Goal: Information Seeking & Learning: Learn about a topic

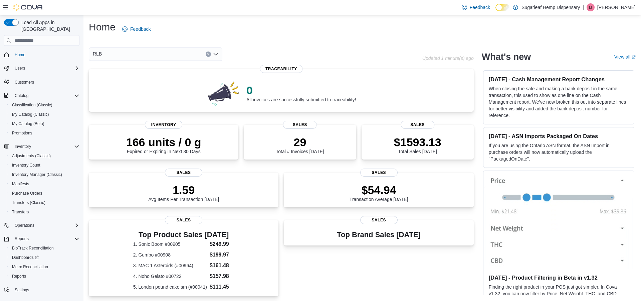
click at [113, 58] on div "RLB" at bounding box center [156, 53] width 134 height 13
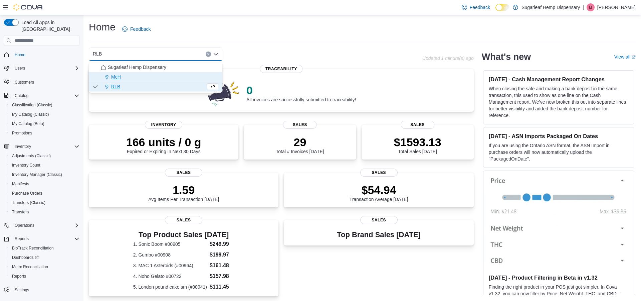
click at [113, 77] on span "McH" at bounding box center [116, 76] width 10 height 7
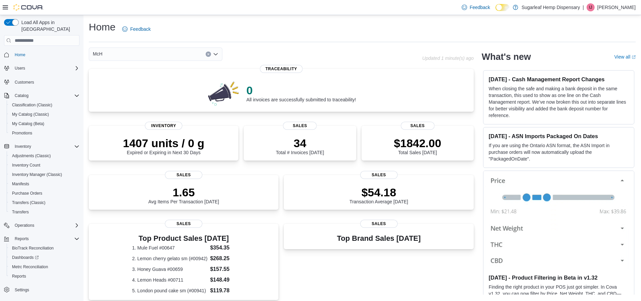
click at [100, 60] on div "McH Combo box. Selected. McH. Press Backspace to delete McH. Combo box input. S…" at bounding box center [156, 53] width 134 height 13
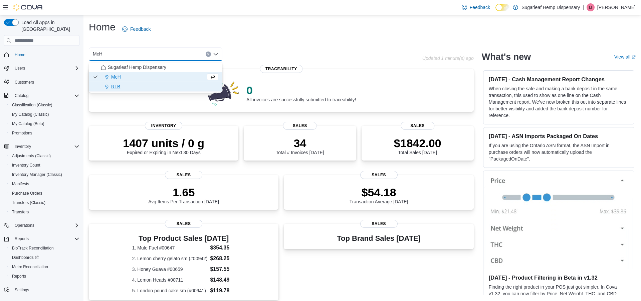
click at [106, 87] on icon "Choose from the following options" at bounding box center [106, 86] width 5 height 5
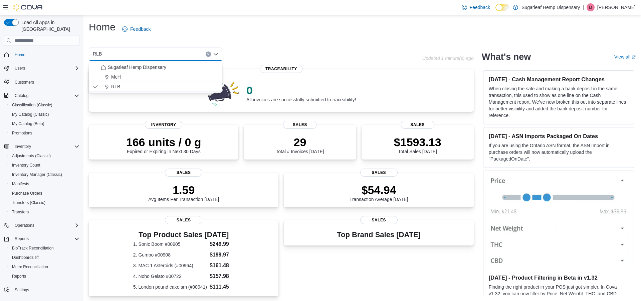
click at [260, 284] on div "Top Product Sales Today 1. Sonic Boom #00905 $249.99 2. Gumbo #00908 $199.97 3.…" at bounding box center [183, 259] width 179 height 63
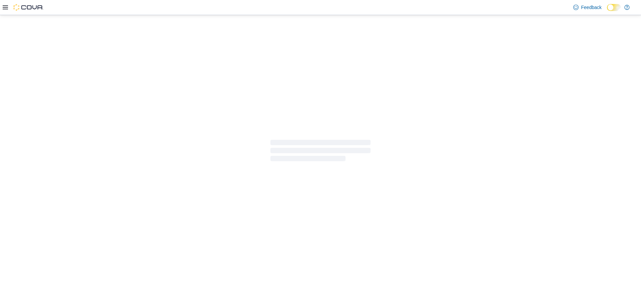
scroll to position [32, 0]
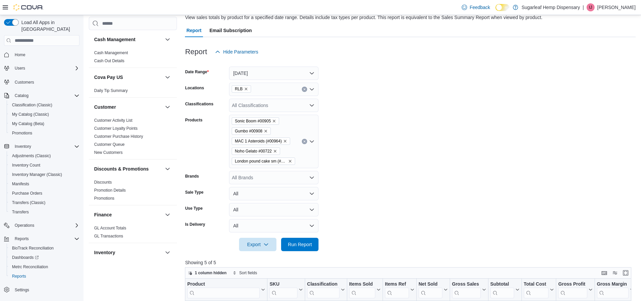
scroll to position [43, 0]
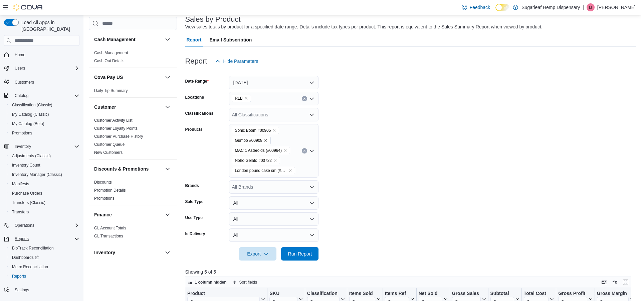
click at [50, 234] on div "Reports" at bounding box center [45, 238] width 67 height 8
click at [77, 236] on icon "Complex example" at bounding box center [76, 238] width 5 height 5
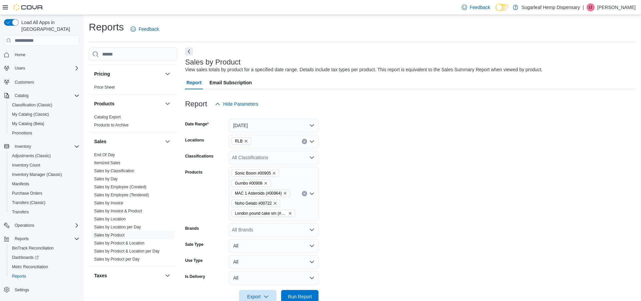
scroll to position [397, 0]
click at [139, 187] on link "Sales by Employee (Created)" at bounding box center [120, 184] width 52 height 5
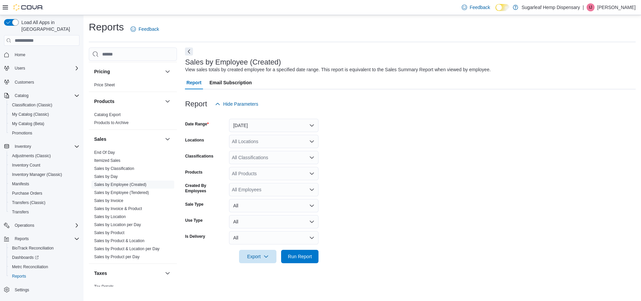
scroll to position [15, 0]
click at [259, 119] on button "[DATE]" at bounding box center [273, 125] width 89 height 13
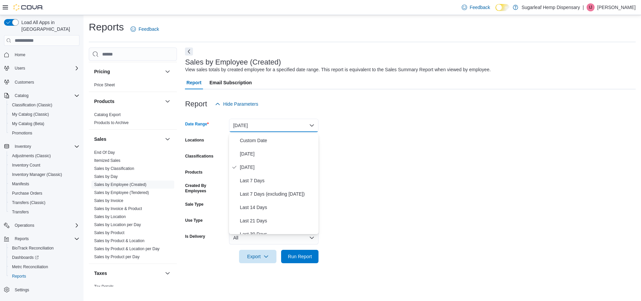
click at [152, 188] on span "Sales by Employee (Tendered)" at bounding box center [133, 192] width 83 height 8
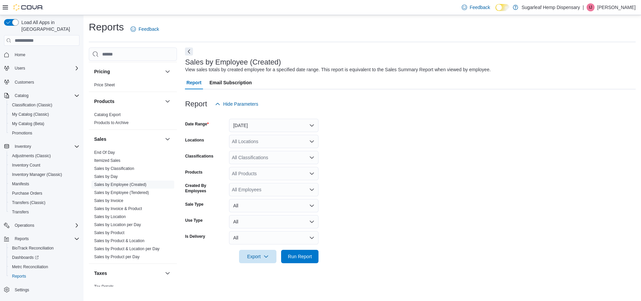
click at [147, 190] on link "Sales by Employee (Tendered)" at bounding box center [121, 192] width 55 height 5
click at [275, 119] on button "[DATE]" at bounding box center [273, 125] width 89 height 13
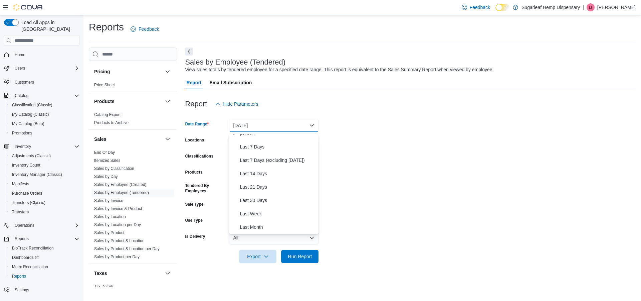
scroll to position [36, 0]
click at [267, 194] on span "Last 30 Days" at bounding box center [278, 198] width 76 height 8
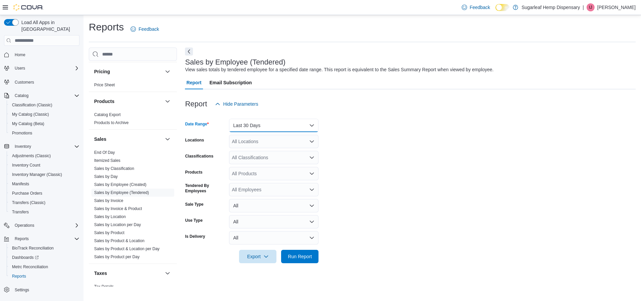
scroll to position [0, 0]
click at [304, 119] on button "Last 30 Days" at bounding box center [273, 125] width 89 height 13
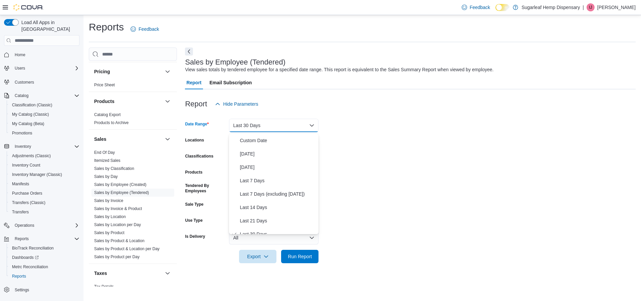
scroll to position [7, 0]
click at [273, 183] on span "Last 7 Days (excluding [DATE])" at bounding box center [278, 187] width 76 height 8
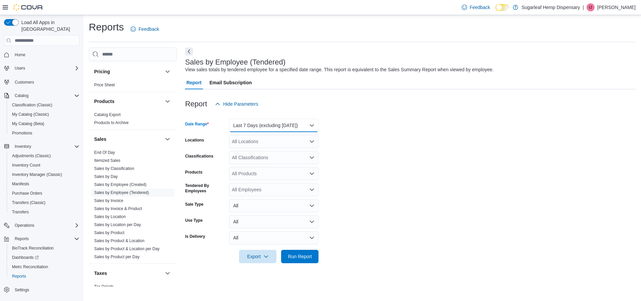
click at [315, 119] on button "Last 7 Days (excluding [DATE])" at bounding box center [273, 125] width 89 height 13
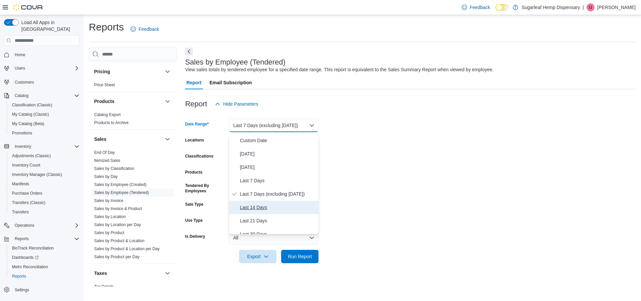
click at [266, 203] on span "Last 14 Days" at bounding box center [278, 207] width 76 height 8
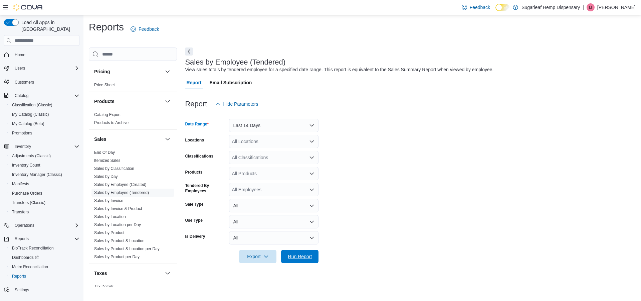
click at [295, 253] on span "Run Report" at bounding box center [300, 256] width 24 height 7
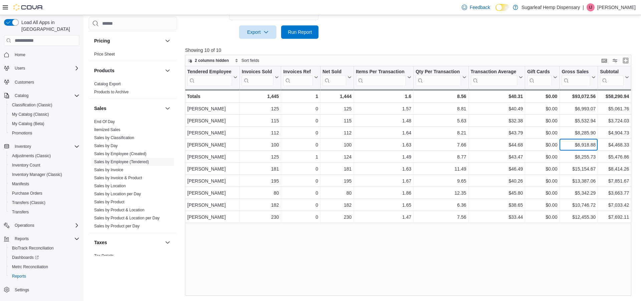
click at [582, 141] on div "$6,918.88 - Gross Sales, column 9, row 4" at bounding box center [579, 145] width 38 height 12
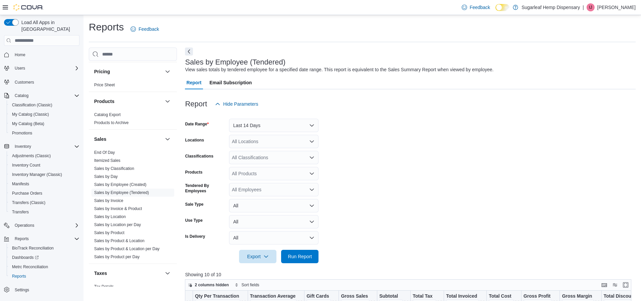
click at [288, 142] on div "All Locations" at bounding box center [273, 141] width 89 height 13
click at [263, 173] on div "RLB" at bounding box center [273, 173] width 81 height 7
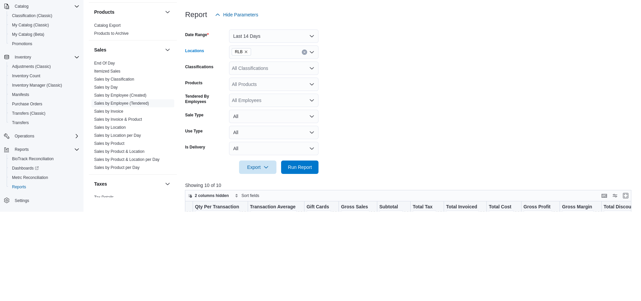
scroll to position [2, 0]
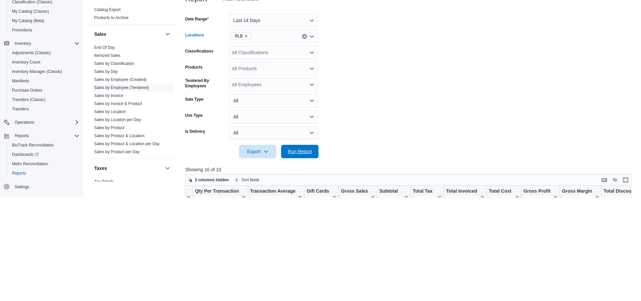
click at [310, 251] on span "Run Report" at bounding box center [299, 253] width 29 height 13
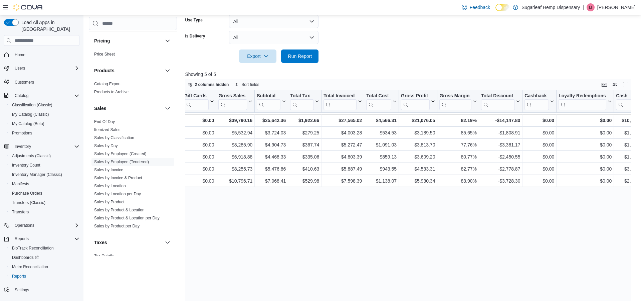
scroll to position [0, 341]
click at [109, 147] on link "Sales by Day" at bounding box center [106, 145] width 24 height 5
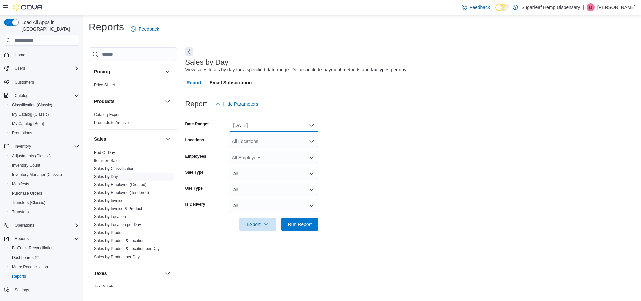
click at [245, 127] on button "[DATE]" at bounding box center [273, 125] width 89 height 13
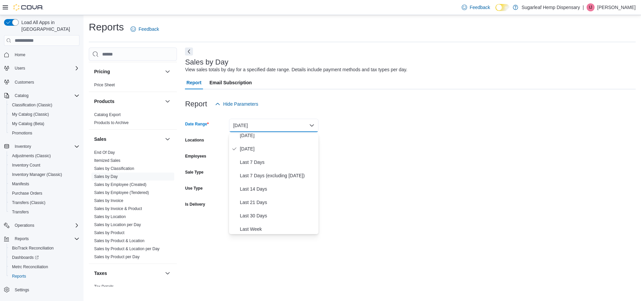
scroll to position [22, 0]
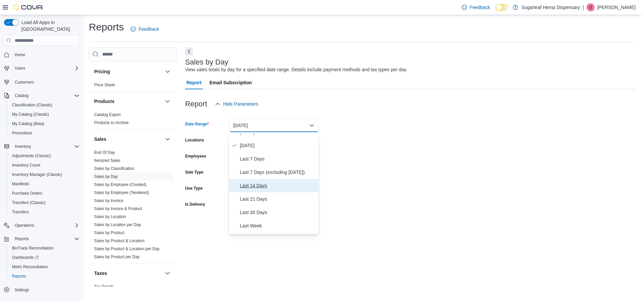
click at [251, 185] on span "Last 14 Days" at bounding box center [278, 185] width 76 height 8
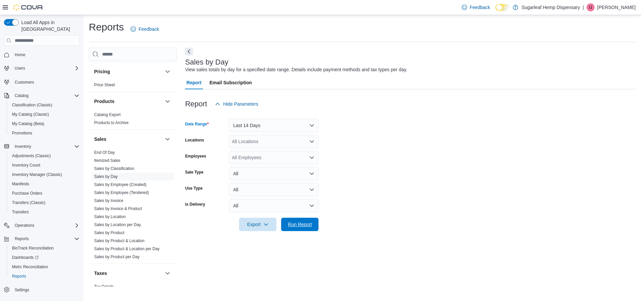
click at [294, 224] on span "Run Report" at bounding box center [300, 224] width 24 height 7
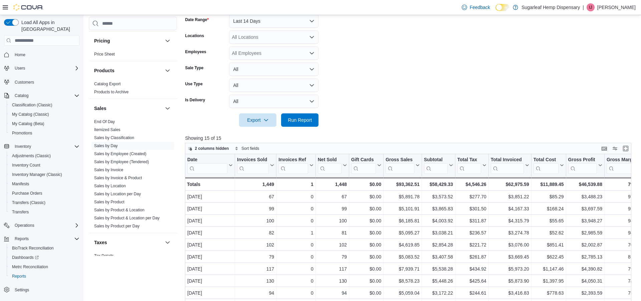
scroll to position [104, 0]
click at [284, 53] on div "All Employees" at bounding box center [273, 53] width 89 height 13
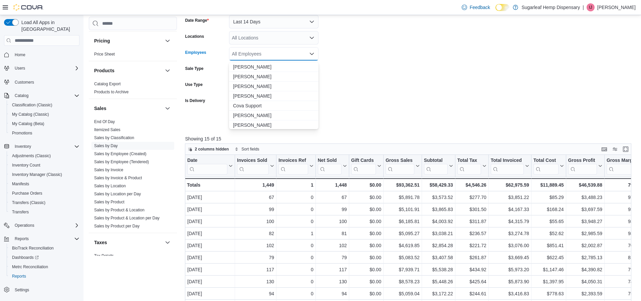
click at [266, 40] on div "All Locations" at bounding box center [273, 37] width 89 height 13
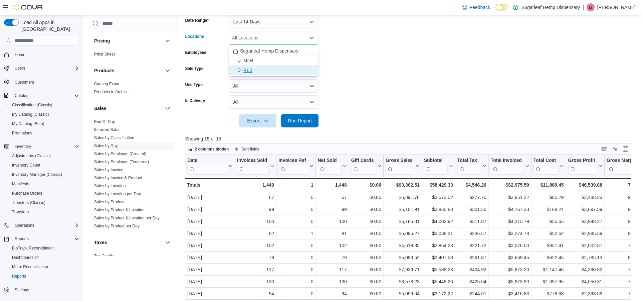
click at [258, 71] on div "RLB" at bounding box center [273, 70] width 81 height 7
click at [305, 120] on span "Run Report" at bounding box center [300, 120] width 24 height 7
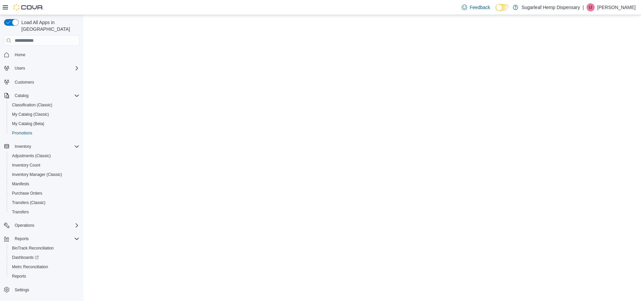
scroll to position [32, 0]
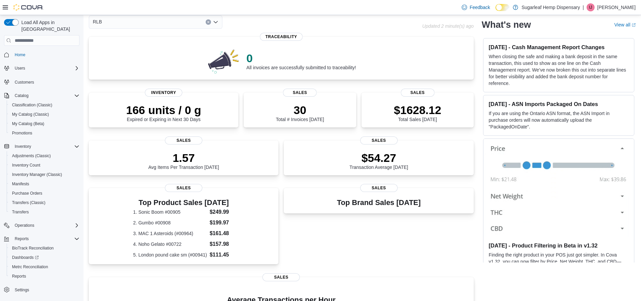
click at [105, 24] on input at bounding box center [105, 22] width 1 height 8
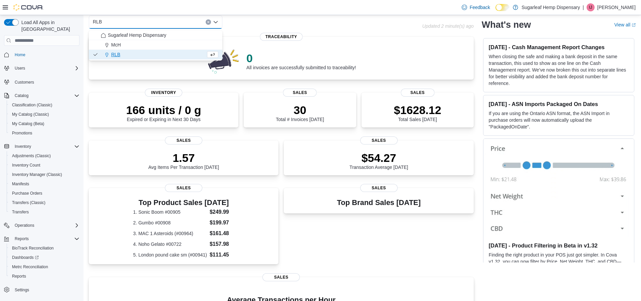
click at [113, 50] on button "RLB" at bounding box center [156, 55] width 134 height 10
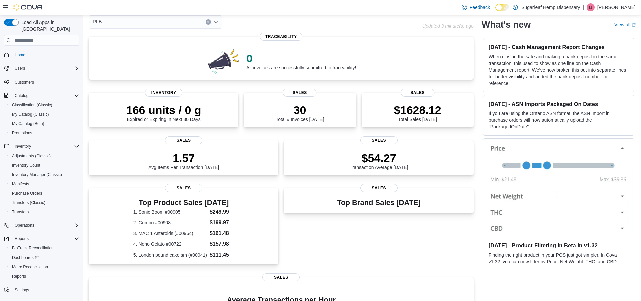
click at [105, 23] on input at bounding box center [105, 22] width 1 height 8
click at [105, 24] on input at bounding box center [105, 22] width 1 height 8
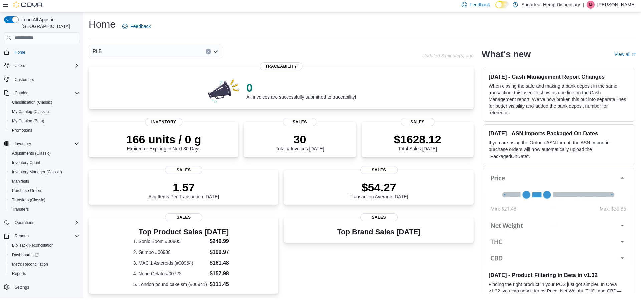
click at [110, 54] on div "RLB Combo box. Selected. RLB. Press Backspace to delete RLB. Combo box input. S…" at bounding box center [156, 53] width 134 height 13
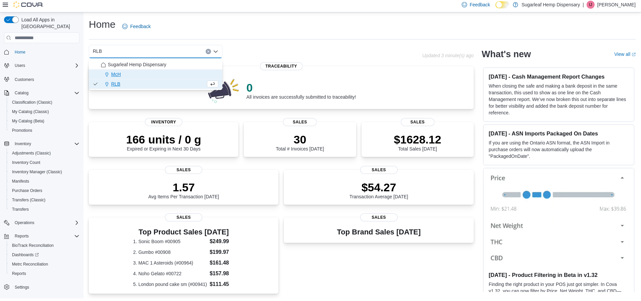
click at [113, 78] on span "McH" at bounding box center [116, 76] width 10 height 7
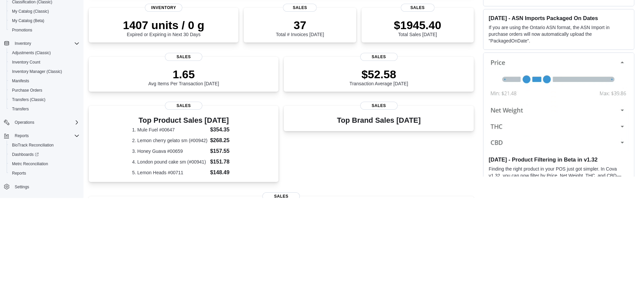
scroll to position [16, 0]
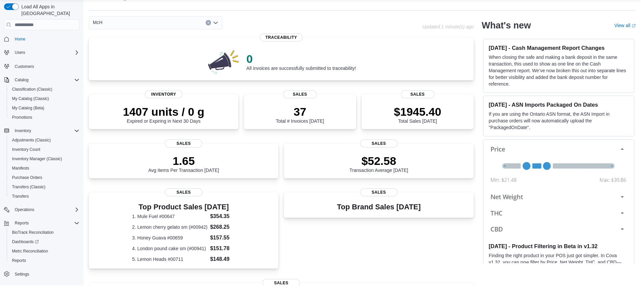
click at [112, 39] on div "McH Combo box. Selected. McH. Press Backspace to delete McH. Combo box input. S…" at bounding box center [156, 38] width 134 height 13
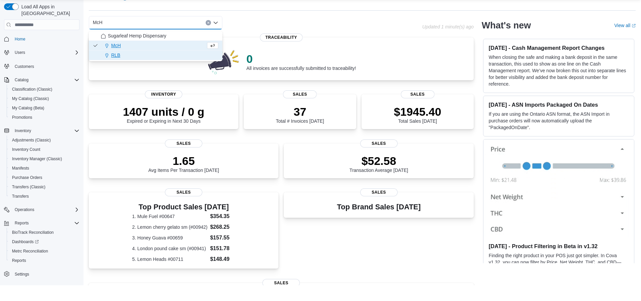
click at [117, 71] on span "RLB" at bounding box center [115, 70] width 9 height 7
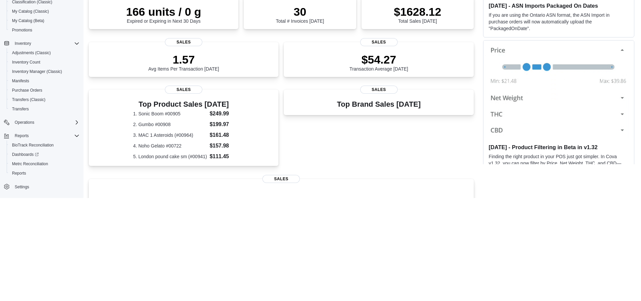
scroll to position [29, 0]
